Goal: Navigation & Orientation: Find specific page/section

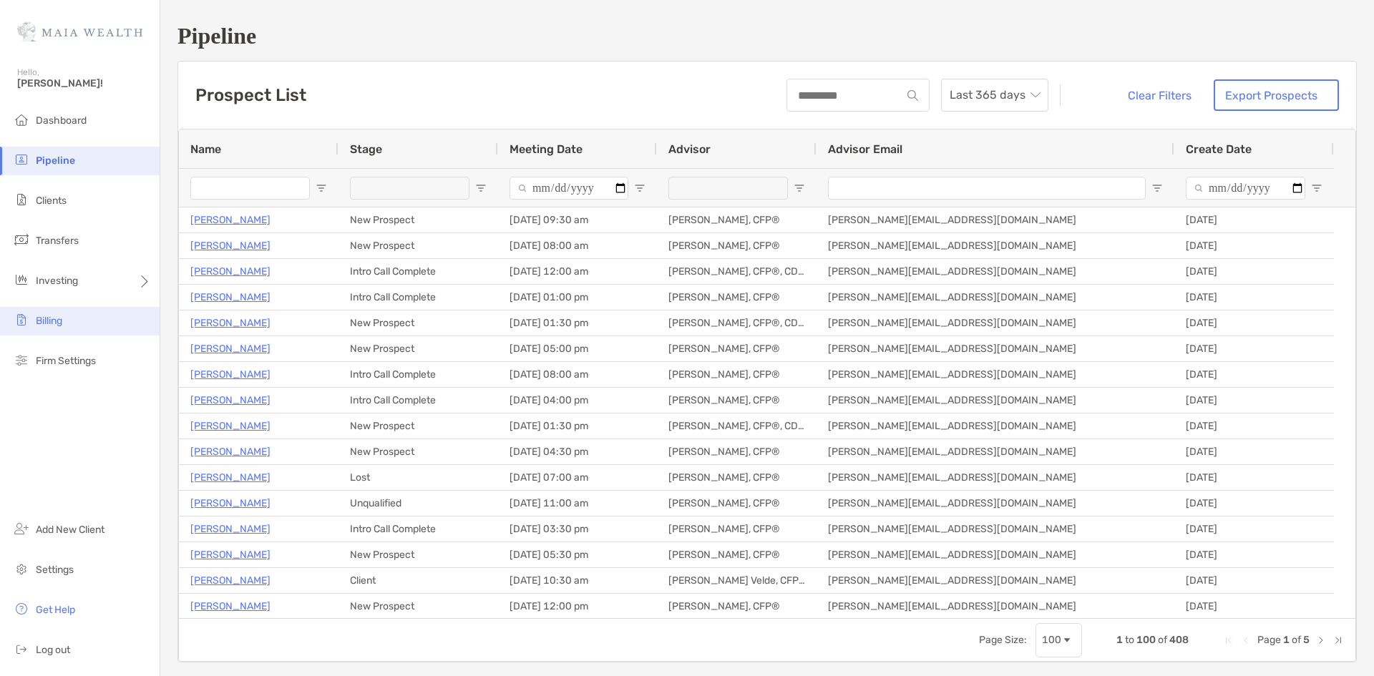
click at [88, 319] on li "Billing" at bounding box center [80, 321] width 160 height 29
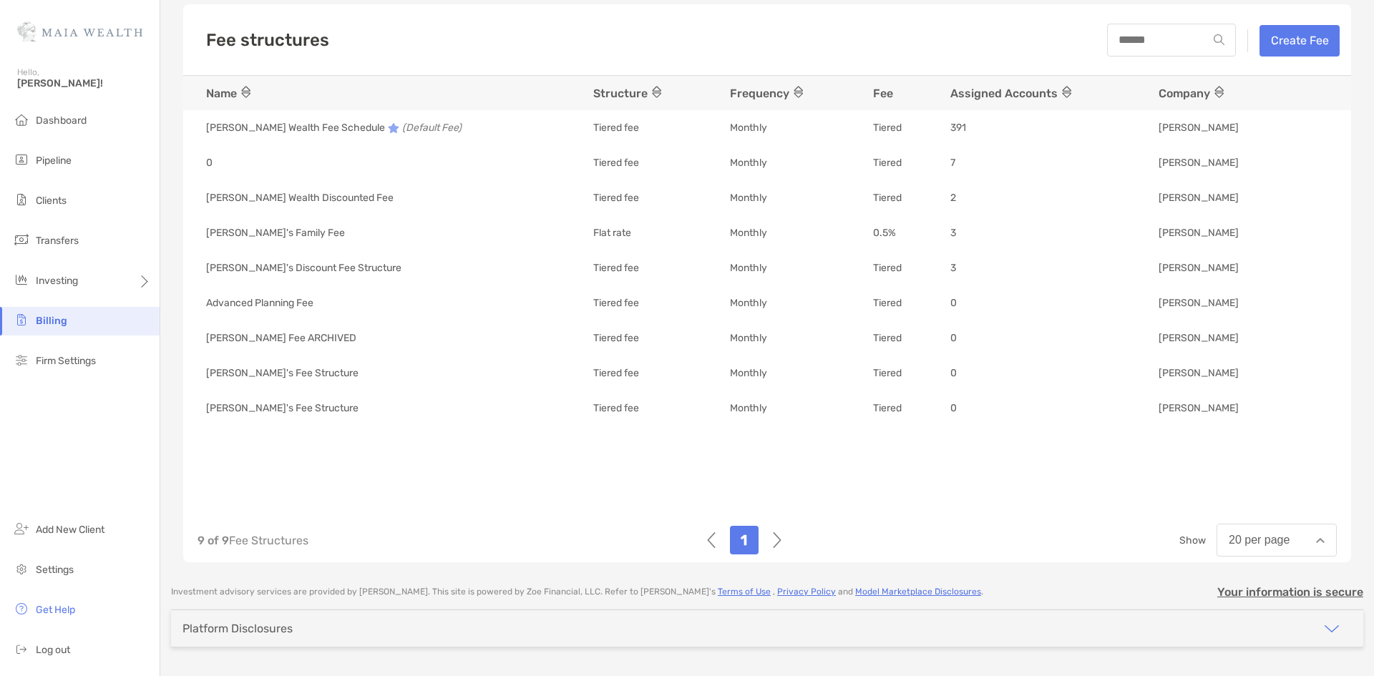
scroll to position [67, 0]
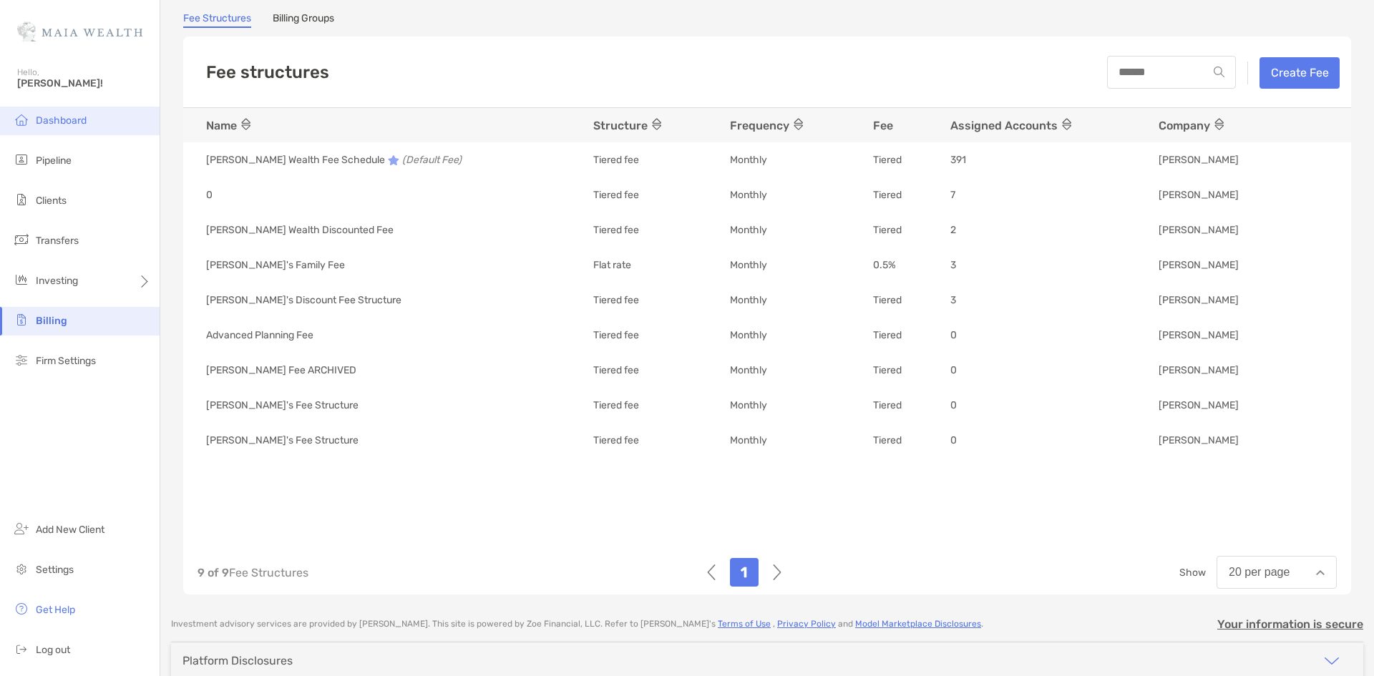
click at [90, 115] on li "Dashboard" at bounding box center [80, 121] width 160 height 29
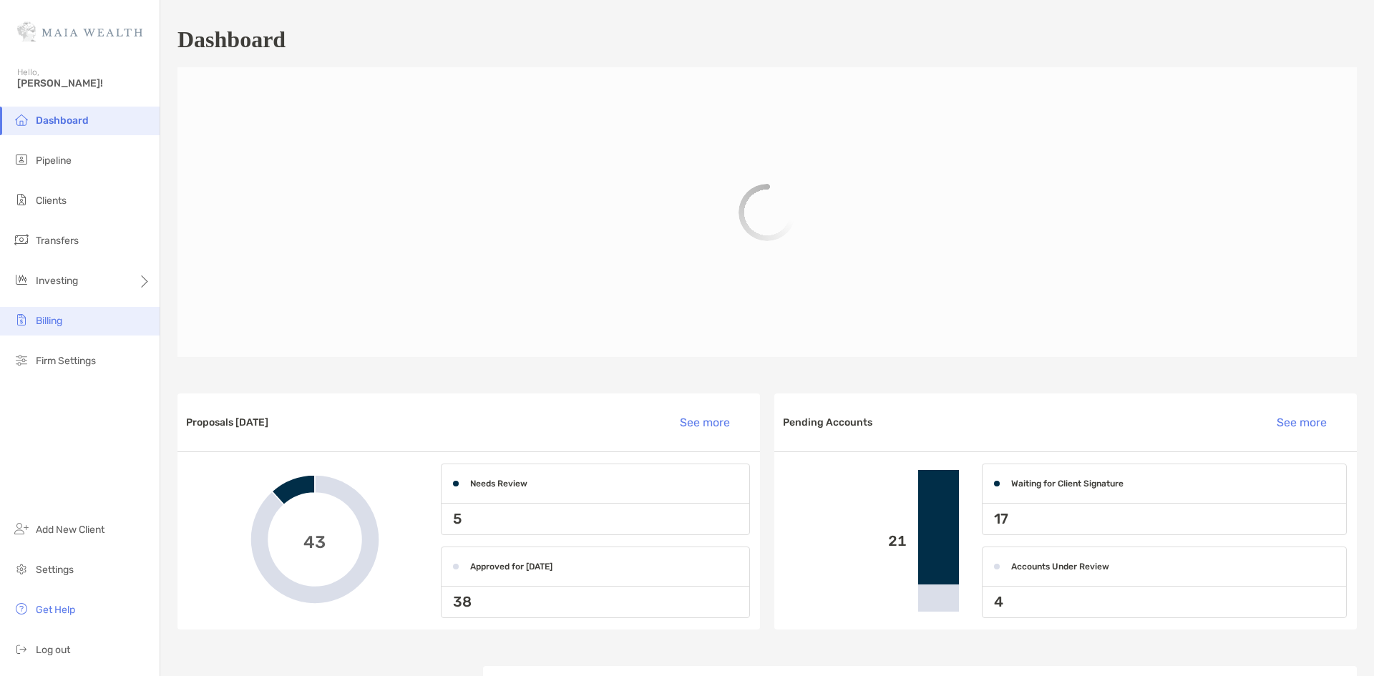
click at [72, 322] on li "Billing" at bounding box center [80, 321] width 160 height 29
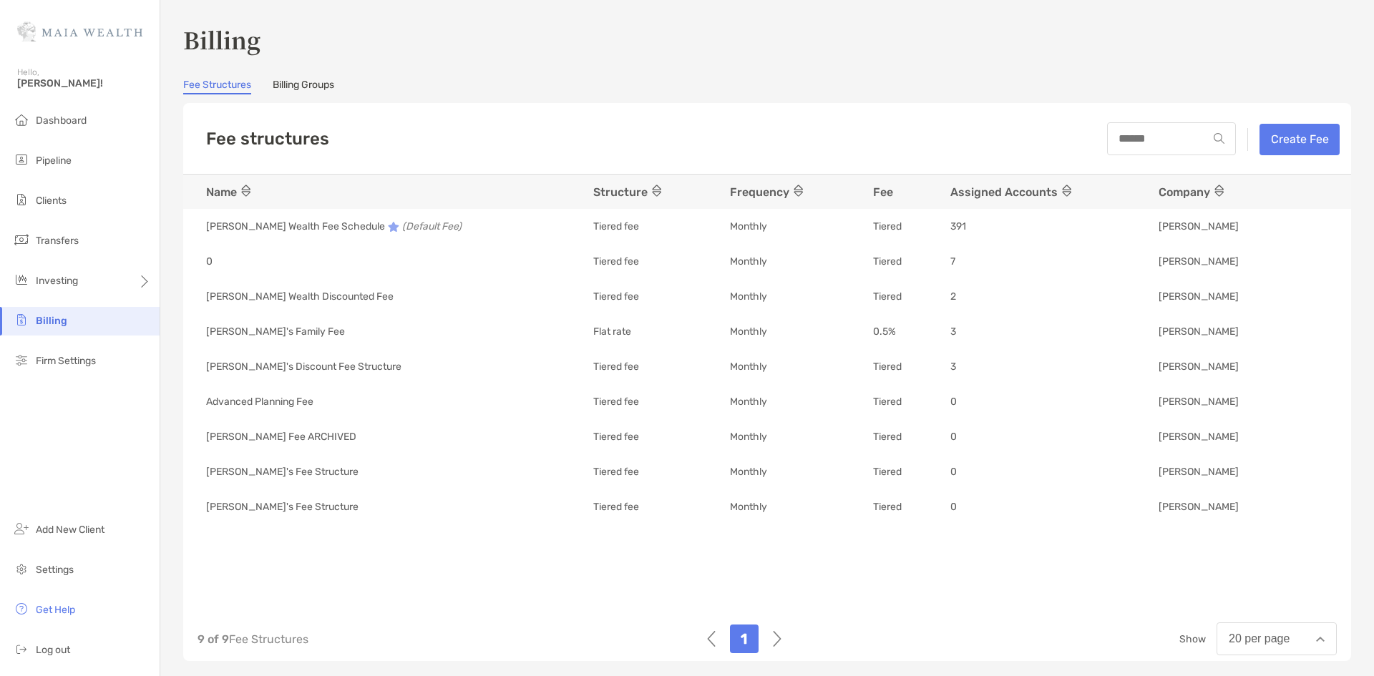
click at [304, 79] on div "Billing Fee Structures Billing Groups Fee structures Create Fee Name Structure …" at bounding box center [767, 342] width 1168 height 639
click at [305, 84] on link "Billing Groups" at bounding box center [304, 87] width 62 height 16
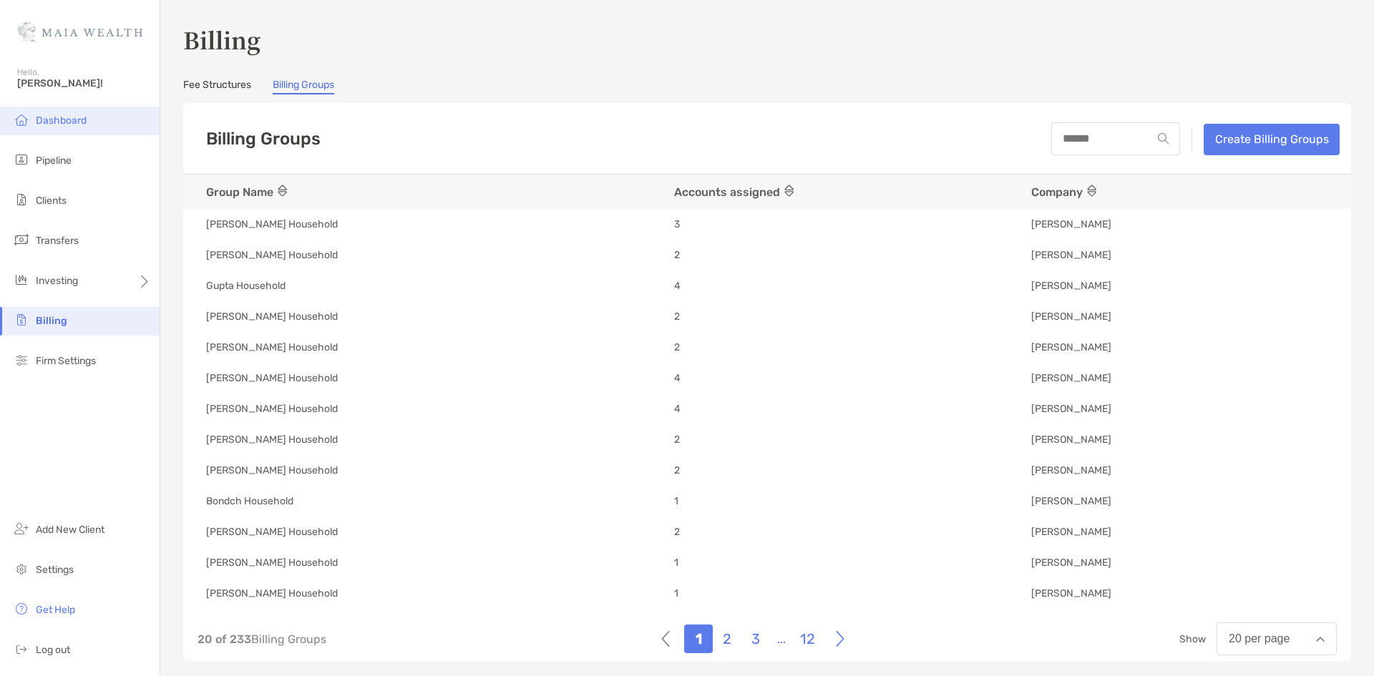
click at [59, 112] on li "Dashboard" at bounding box center [80, 121] width 160 height 29
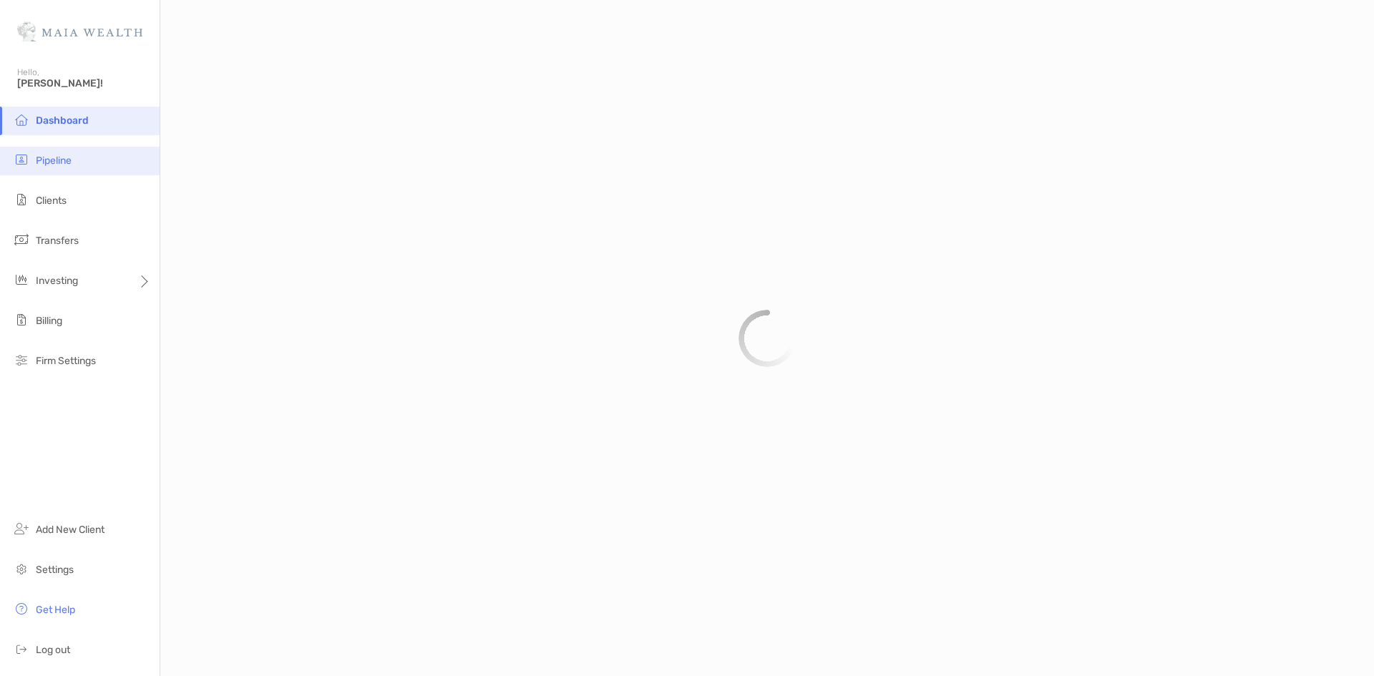
click at [96, 161] on li "Pipeline" at bounding box center [80, 161] width 160 height 29
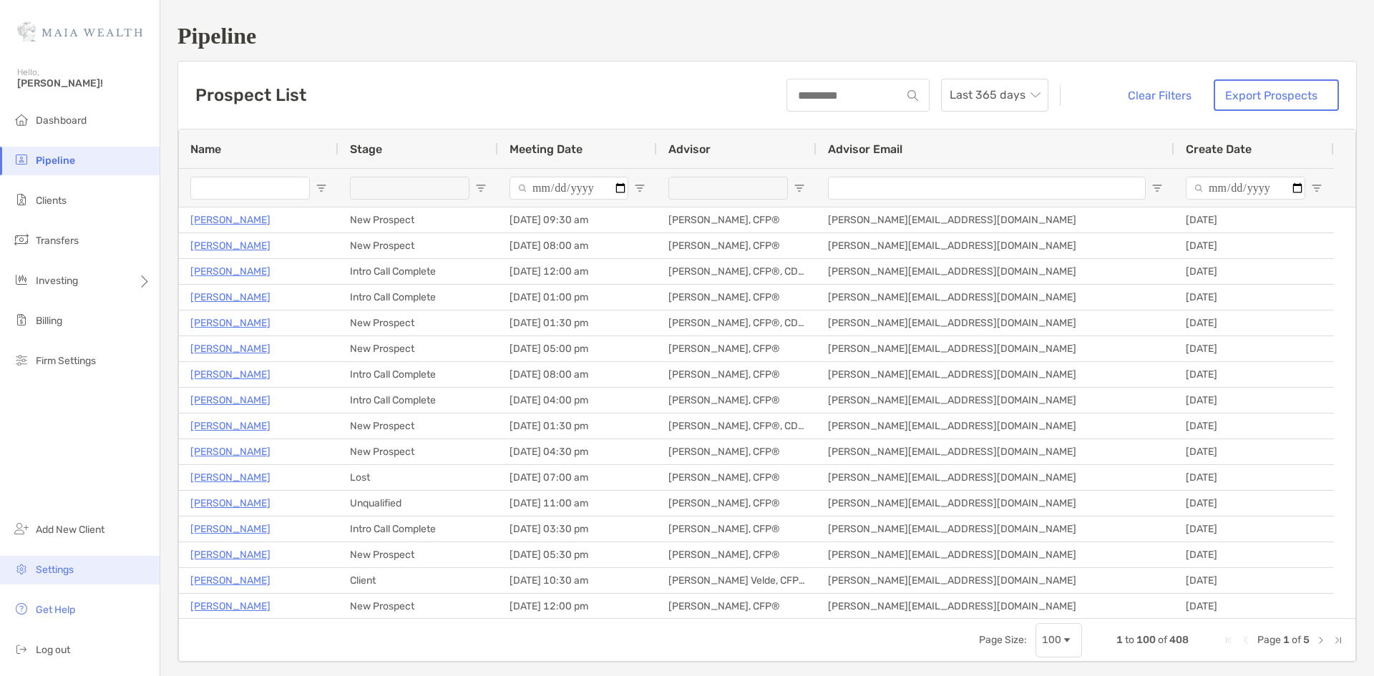
click at [89, 563] on li "Settings" at bounding box center [80, 570] width 160 height 29
